Goal: Information Seeking & Learning: Find specific fact

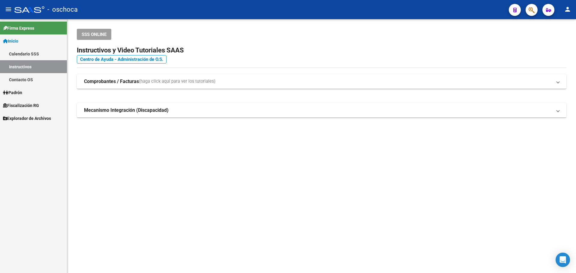
click at [21, 105] on span "Fiscalización RG" at bounding box center [21, 105] width 36 height 7
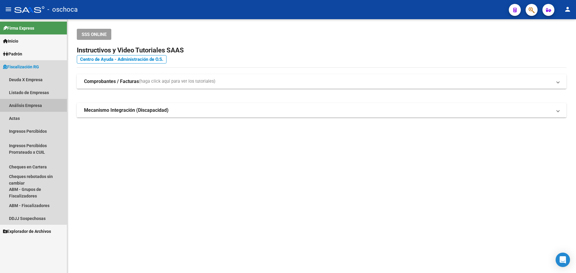
click at [25, 104] on link "Análisis Empresa" at bounding box center [33, 105] width 67 height 13
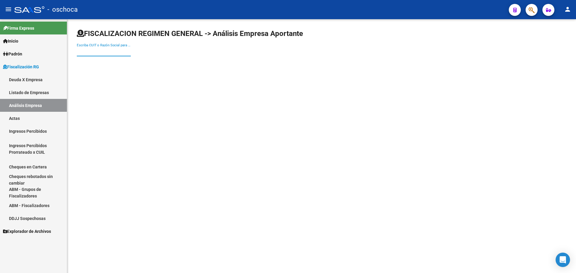
click at [94, 51] on input "Escriba CUIT o Razón Social para buscar" at bounding box center [104, 51] width 54 height 5
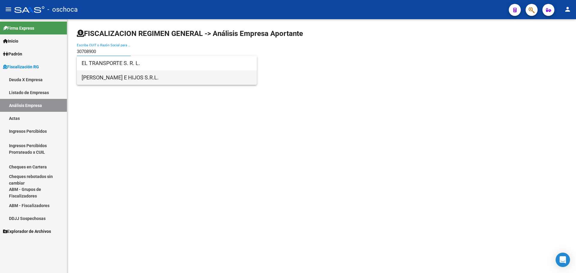
type input "30708900"
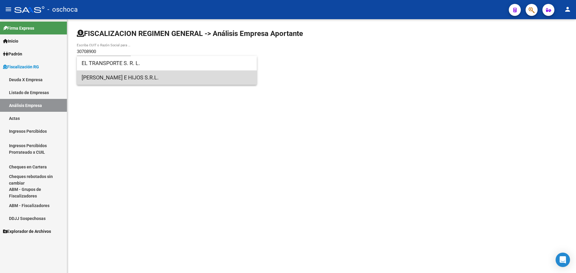
click at [100, 79] on span "[PERSON_NAME] E HIJOS S.R.L." at bounding box center [167, 77] width 170 height 14
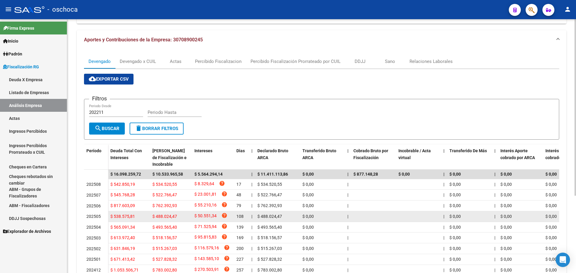
scroll to position [90, 0]
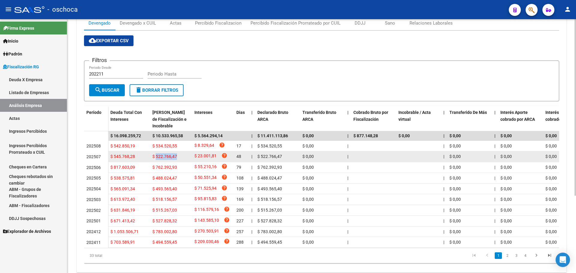
drag, startPoint x: 176, startPoint y: 157, endPoint x: 156, endPoint y: 157, distance: 19.8
click at [156, 157] on span "$ 522.766,47" at bounding box center [164, 156] width 25 height 5
copy span "522.766,47"
